Goal: Task Accomplishment & Management: Use online tool/utility

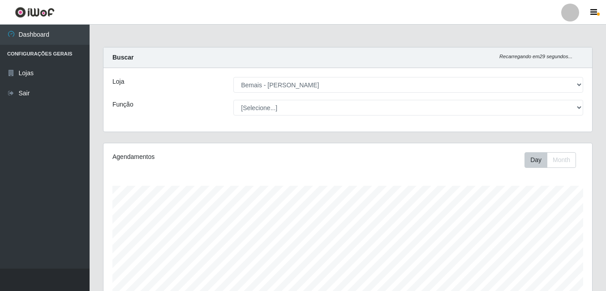
select select "230"
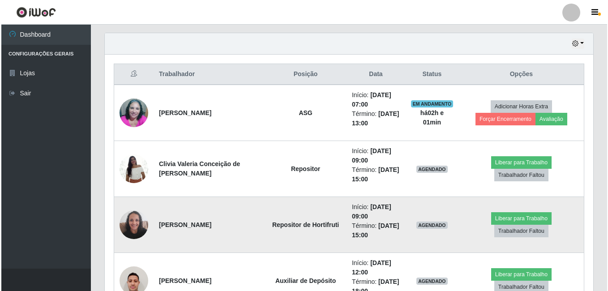
scroll to position [323, 0]
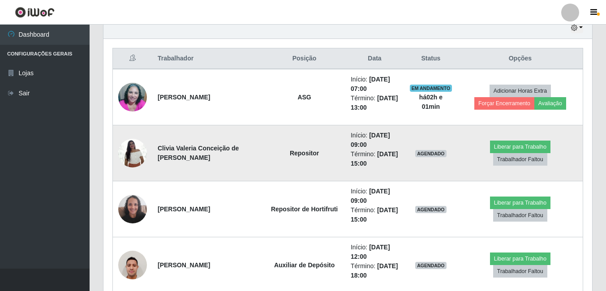
click at [192, 160] on td "Clivia Valeria Conceição de [PERSON_NAME]" at bounding box center [207, 153] width 111 height 56
click at [490, 153] on button "Liberar para Trabalho" at bounding box center [520, 147] width 60 height 13
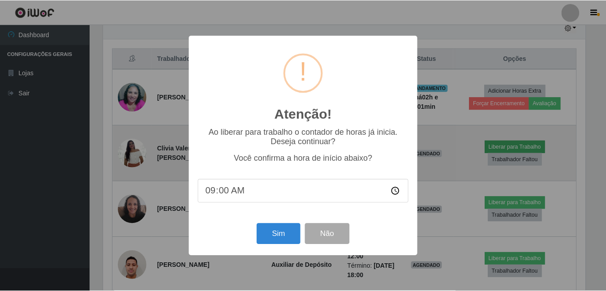
scroll to position [186, 484]
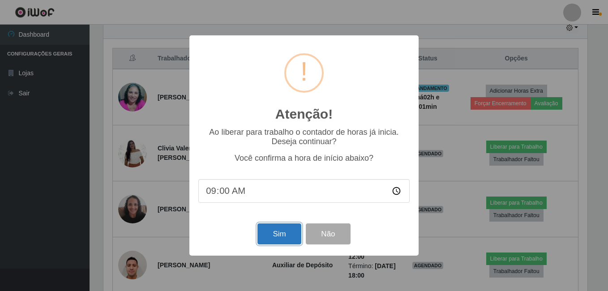
click at [282, 239] on button "Sim" at bounding box center [278, 233] width 43 height 21
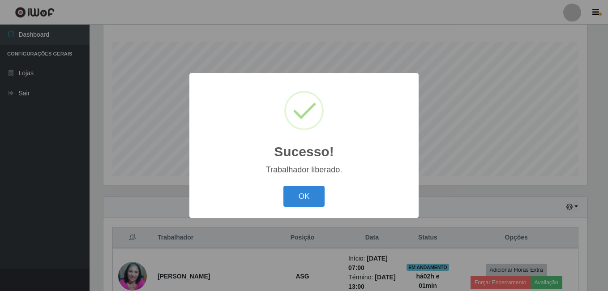
click at [283, 186] on button "OK" at bounding box center [304, 196] width 42 height 21
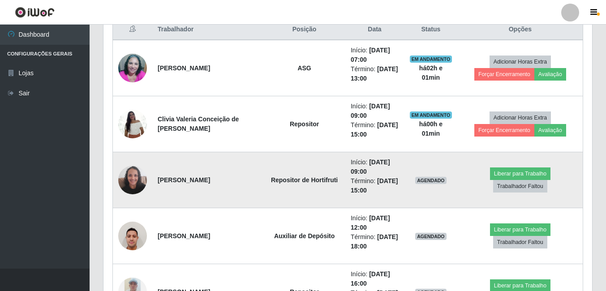
scroll to position [368, 0]
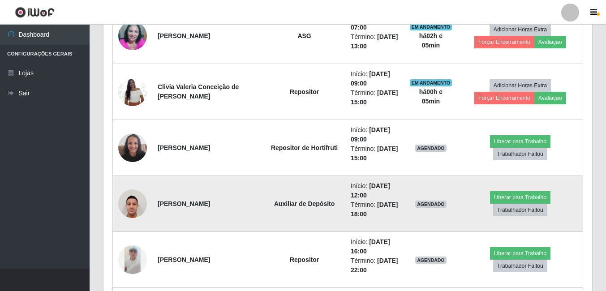
scroll to position [413, 0]
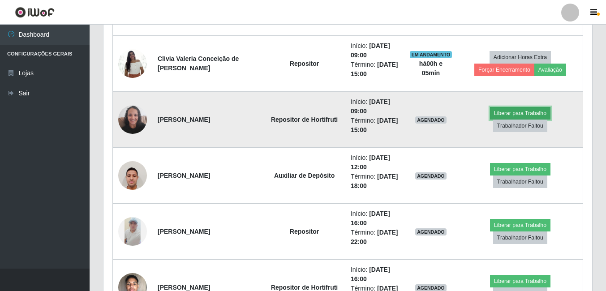
click at [490, 120] on button "Liberar para Trabalho" at bounding box center [520, 113] width 60 height 13
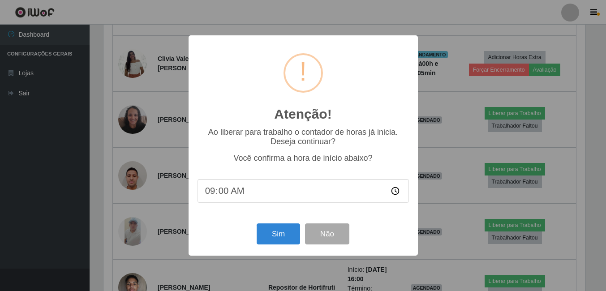
scroll to position [186, 484]
click at [227, 196] on input "09:00" at bounding box center [303, 191] width 211 height 24
type input "09:05"
click at [281, 236] on button "Sim" at bounding box center [278, 233] width 43 height 21
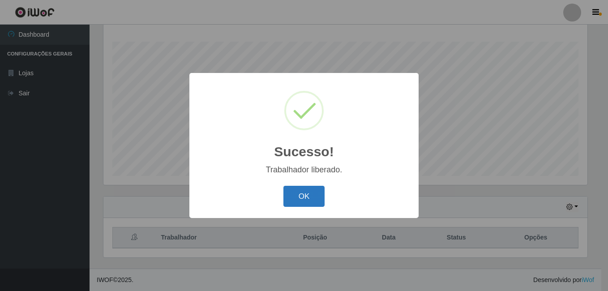
click at [299, 193] on button "OK" at bounding box center [304, 196] width 42 height 21
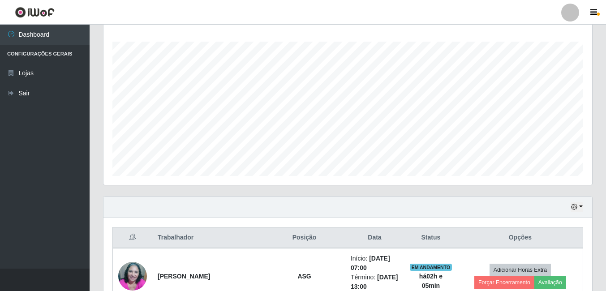
scroll to position [186, 488]
click at [299, 193] on div "Agendamentos Day Month 01/08 Agendamentos 84.72" at bounding box center [347, 97] width 503 height 197
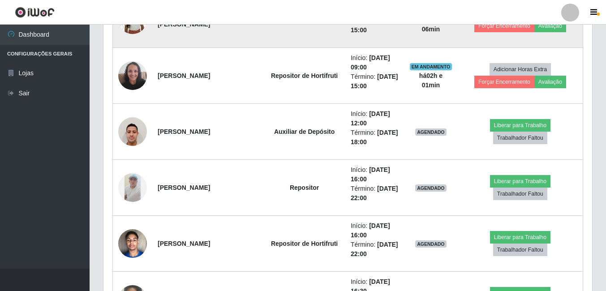
scroll to position [457, 0]
